Goal: Task Accomplishment & Management: Use online tool/utility

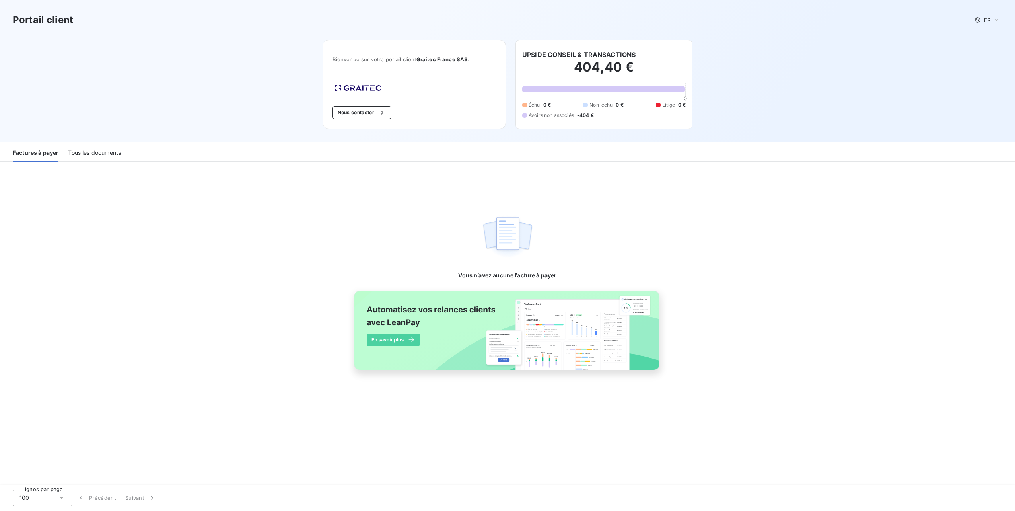
click at [107, 153] on div "Tous les documents" at bounding box center [94, 153] width 53 height 17
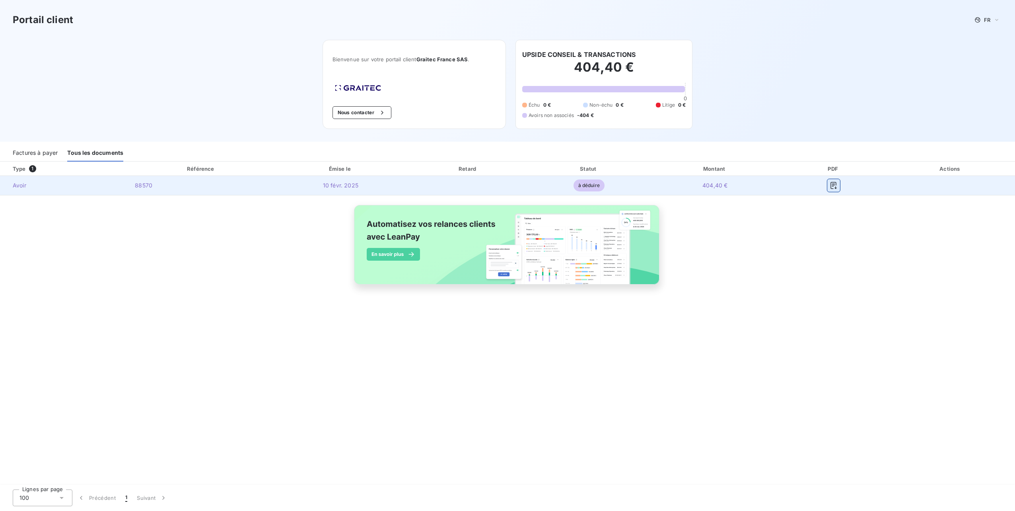
click at [835, 187] on icon "button" at bounding box center [833, 185] width 8 height 8
click at [833, 185] on icon "button" at bounding box center [833, 185] width 8 height 8
click at [142, 184] on span "88570" at bounding box center [143, 185] width 17 height 7
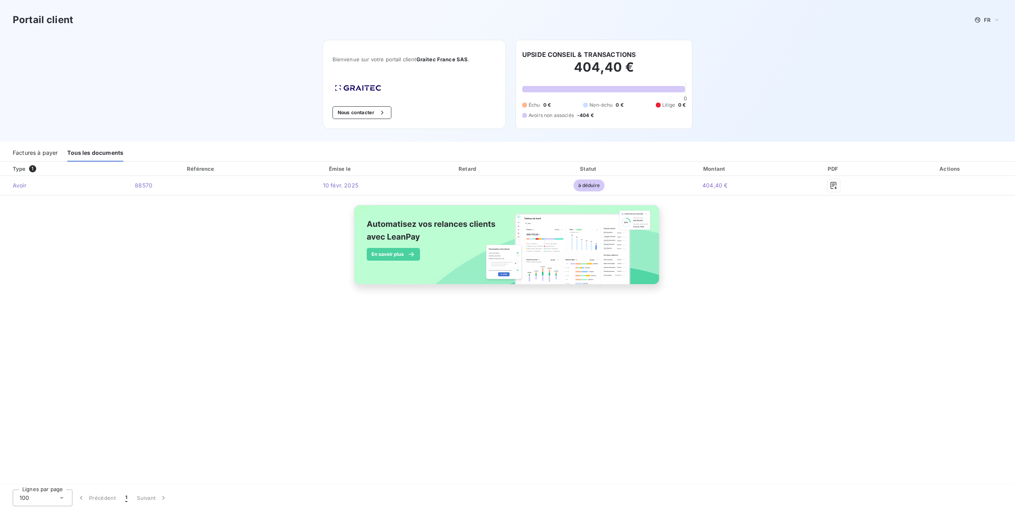
click at [735, 275] on div "Type 1 Référence Émise le Retard Statut Montant PDF Actions Avoir 88570 [DATE] …" at bounding box center [507, 231] width 1015 height 141
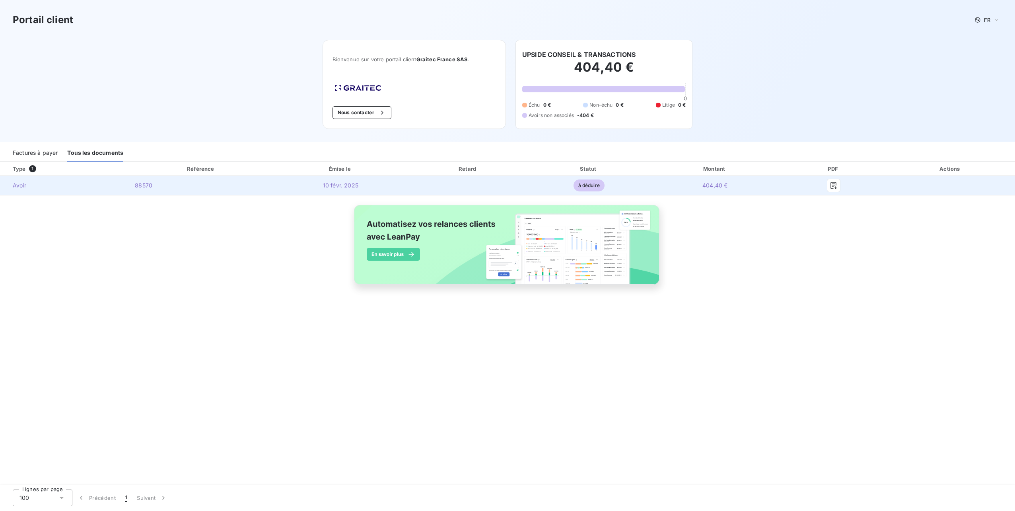
click at [814, 187] on div at bounding box center [834, 185] width 92 height 13
click at [834, 183] on icon "button" at bounding box center [833, 185] width 8 height 8
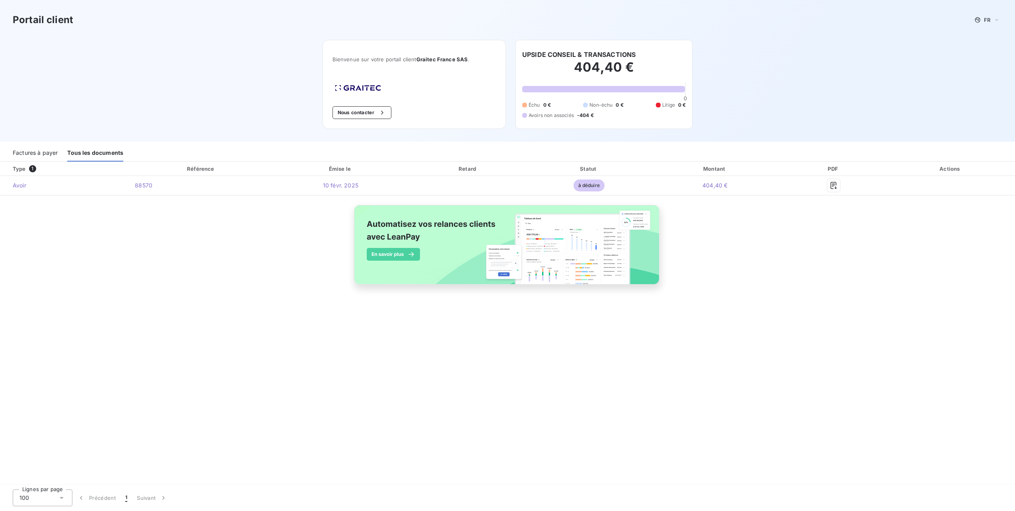
drag, startPoint x: 795, startPoint y: 292, endPoint x: 894, endPoint y: 290, distance: 99.0
click at [795, 292] on div "Type 1 Référence Émise le Retard Statut Montant PDF Actions Avoir 88570 [DATE] …" at bounding box center [507, 231] width 1015 height 141
click at [622, 87] on div at bounding box center [603, 89] width 163 height 6
